Goal: Task Accomplishment & Management: Manage account settings

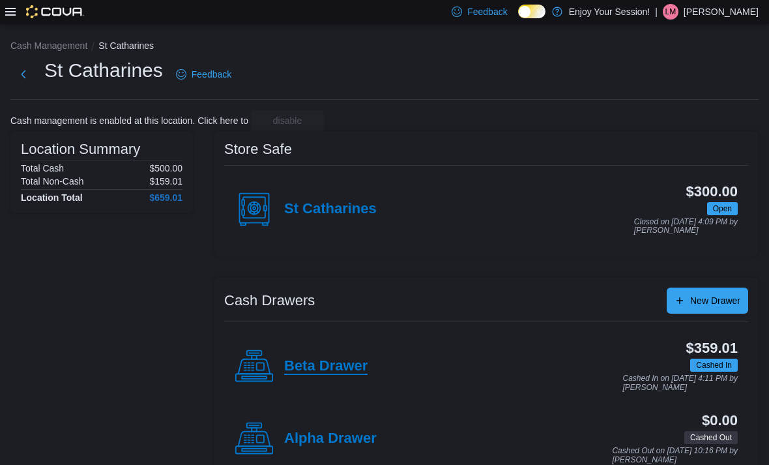
click at [345, 363] on h4 "Beta Drawer" at bounding box center [325, 366] width 83 height 17
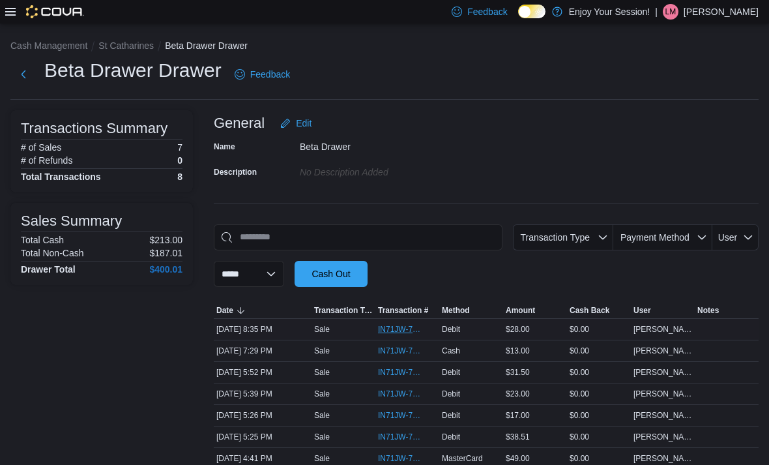
click at [420, 328] on span "IN71JW-7362575" at bounding box center [401, 329] width 46 height 10
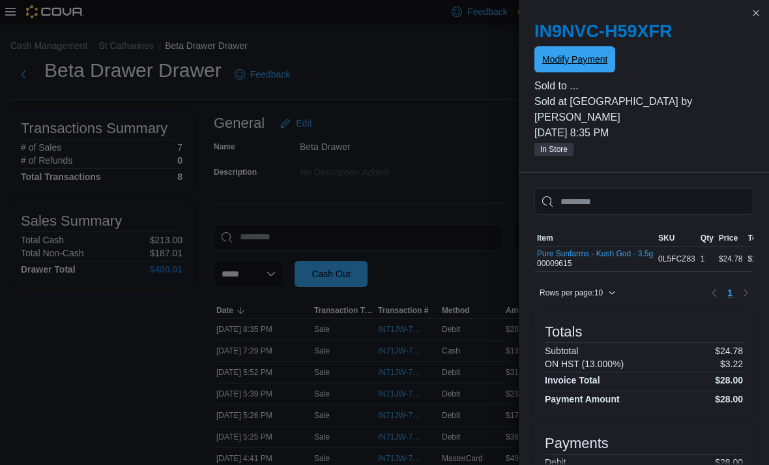
click at [592, 57] on span "Modify Payment" at bounding box center [575, 59] width 65 height 13
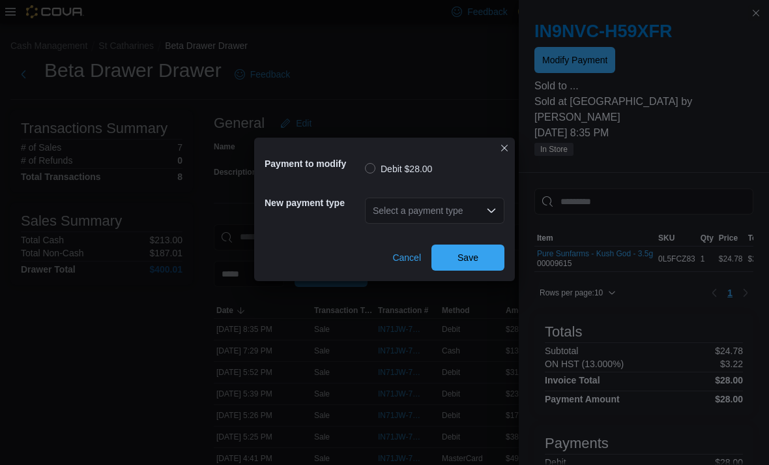
click at [466, 211] on div "Select a payment type" at bounding box center [435, 211] width 140 height 26
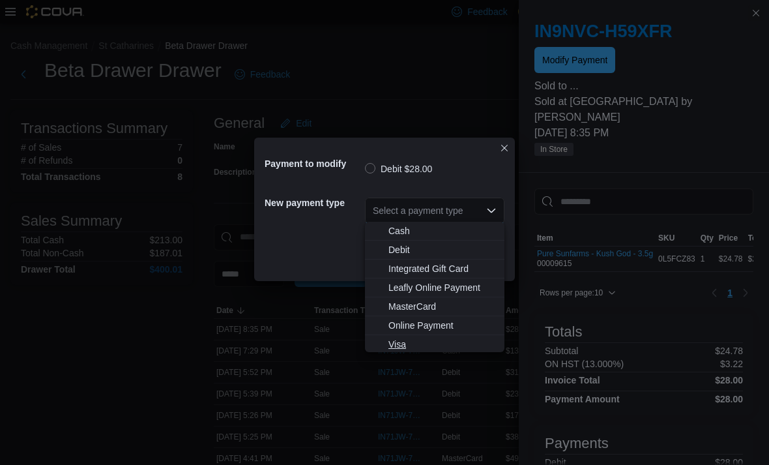
click at [429, 335] on button "Visa" at bounding box center [435, 344] width 140 height 19
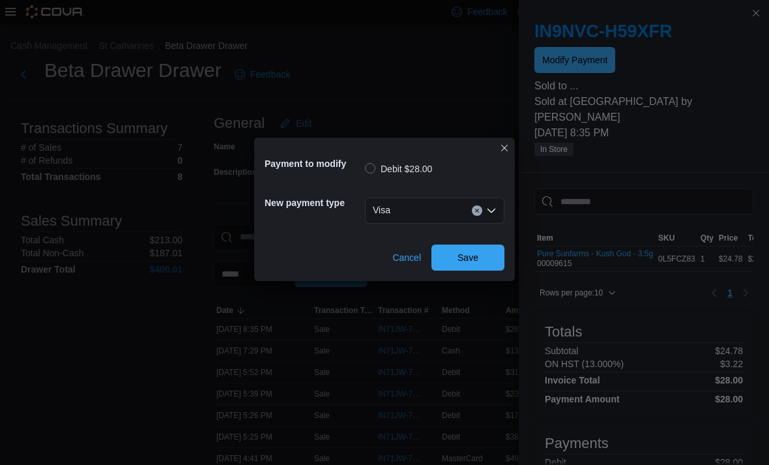
click at [456, 212] on div "Visa Combo box. Selected. Visa. Press Backspace to delete Visa. Combo box input…" at bounding box center [435, 211] width 140 height 26
click at [321, 258] on div "Cancel Save" at bounding box center [385, 252] width 240 height 37
click at [484, 261] on span "Save" at bounding box center [467, 257] width 57 height 26
